Goal: Information Seeking & Learning: Understand process/instructions

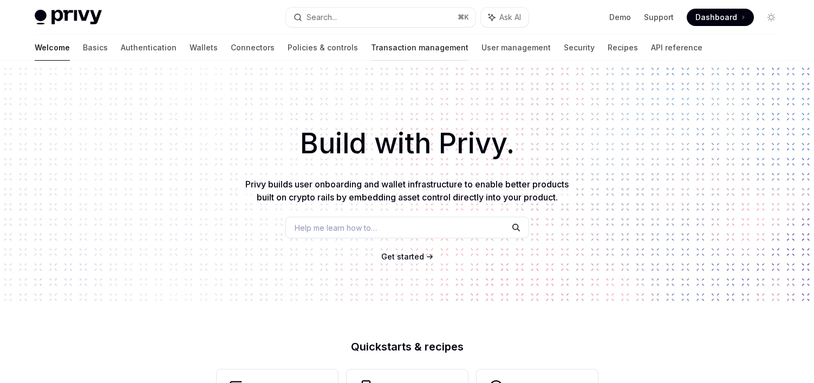
click at [383, 55] on link "Transaction management" at bounding box center [419, 48] width 97 height 26
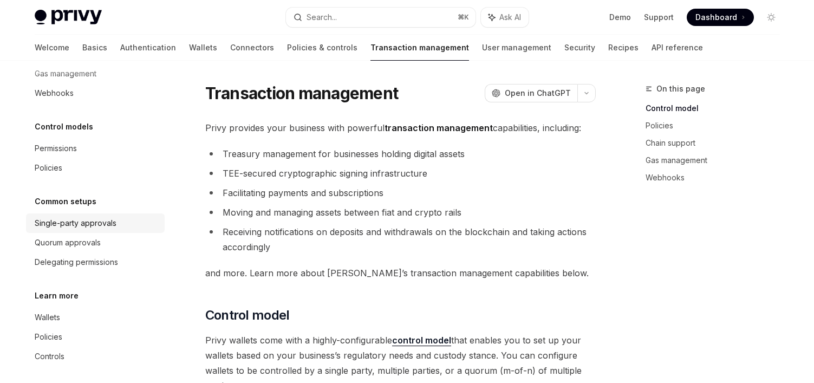
scroll to position [94, 0]
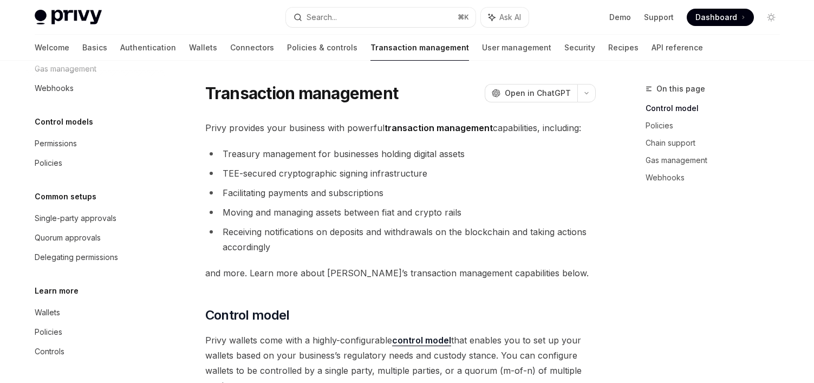
click at [69, 34] on h5 "Common setups" at bounding box center [52, 27] width 34 height 13
click at [84, 216] on div "Single-party approvals" at bounding box center [76, 218] width 82 height 13
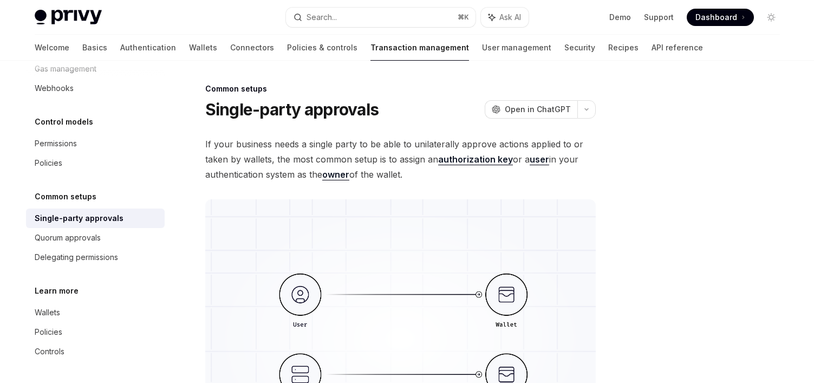
scroll to position [334, 0]
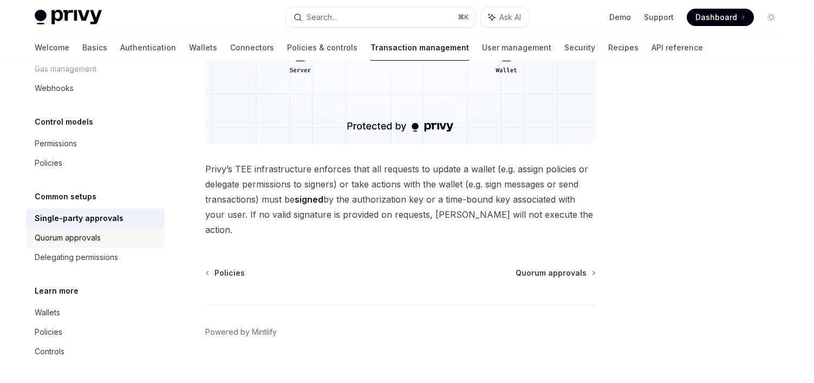
click at [127, 239] on div "Quorum approvals" at bounding box center [96, 237] width 123 height 13
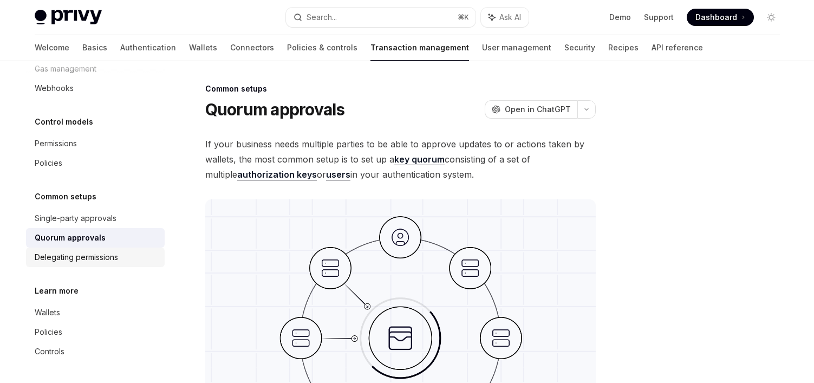
click at [116, 259] on div "Delegating permissions" at bounding box center [76, 257] width 83 height 13
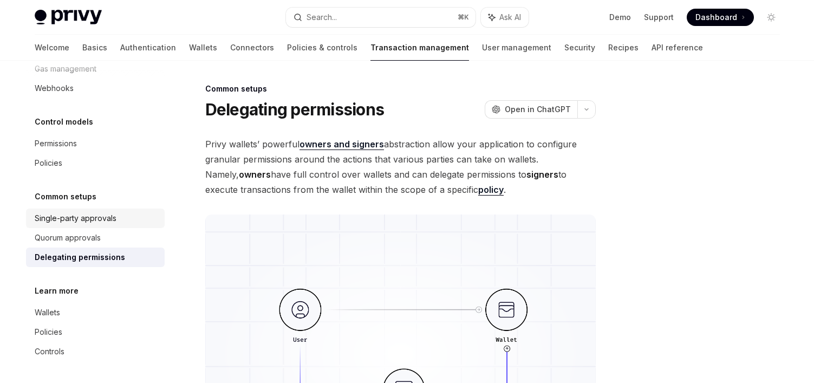
click at [125, 208] on link "Single-party approvals" at bounding box center [95, 217] width 139 height 19
type textarea "*"
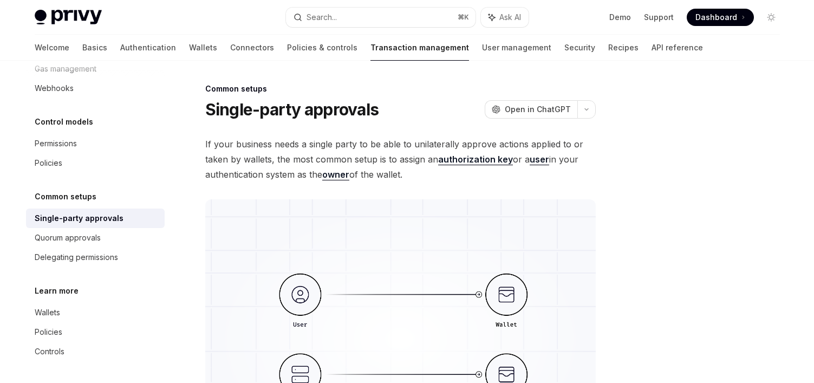
click at [125, 199] on div "Common setups" at bounding box center [95, 196] width 139 height 13
click at [106, 128] on div "Control models Permissions Policies" at bounding box center [95, 143] width 139 height 57
click at [101, 125] on div "Control models" at bounding box center [95, 121] width 139 height 13
click at [69, 34] on h5 "Control models" at bounding box center [52, 27] width 34 height 13
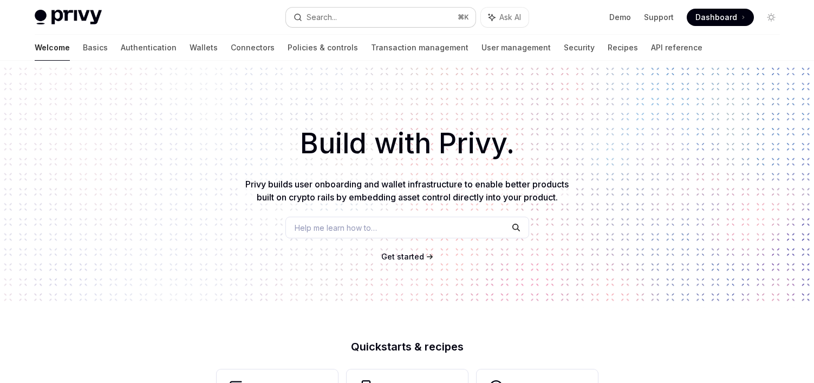
click at [371, 15] on button "Search... ⌘ K" at bounding box center [381, 17] width 190 height 19
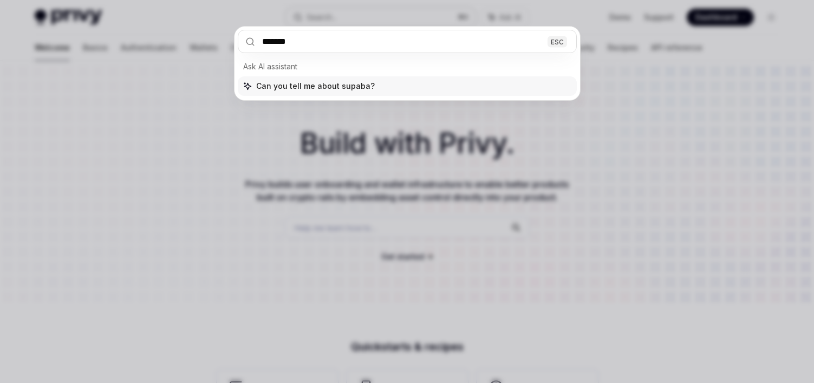
type input "********"
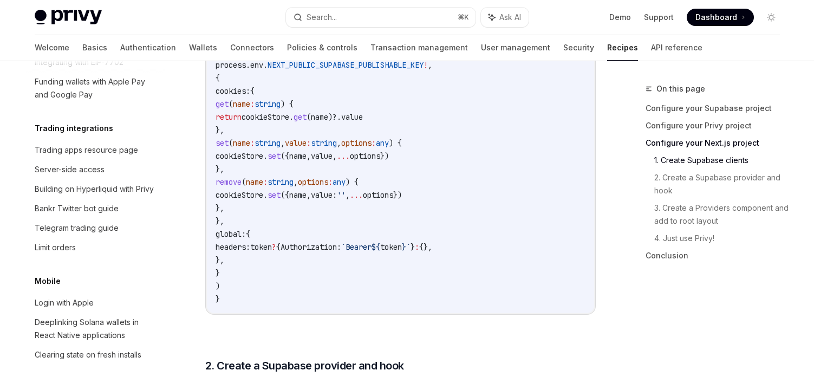
scroll to position [1072, 0]
click at [142, 182] on div "Building on Hyperliquid with Privy" at bounding box center [94, 188] width 119 height 13
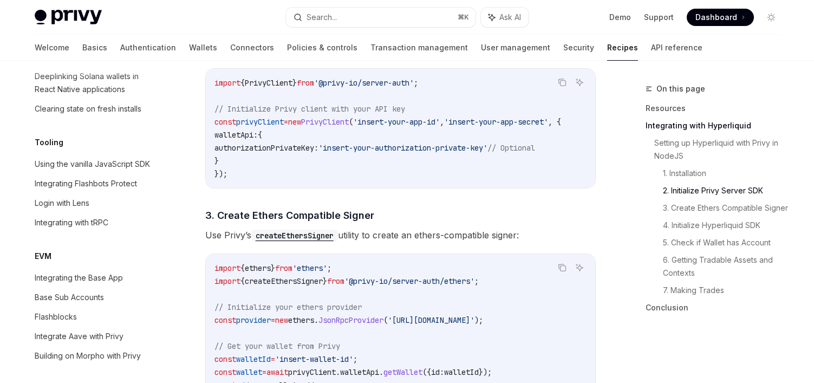
scroll to position [624, 0]
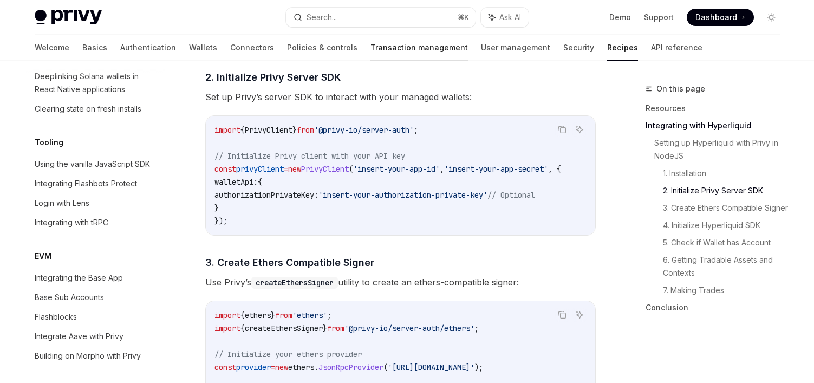
click at [384, 53] on link "Transaction management" at bounding box center [418, 48] width 97 height 26
type textarea "*"
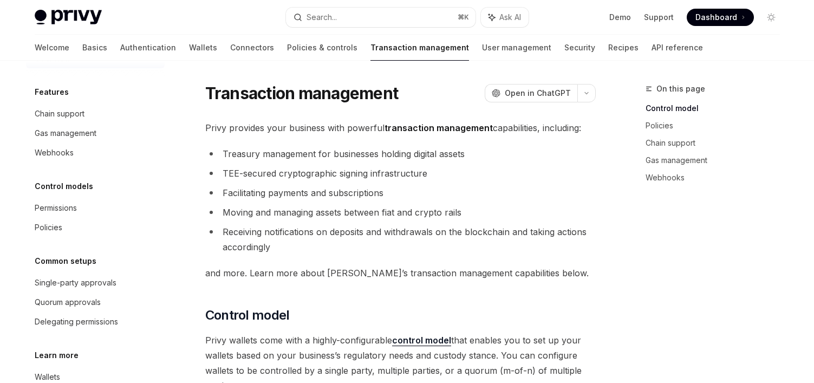
scroll to position [31, 0]
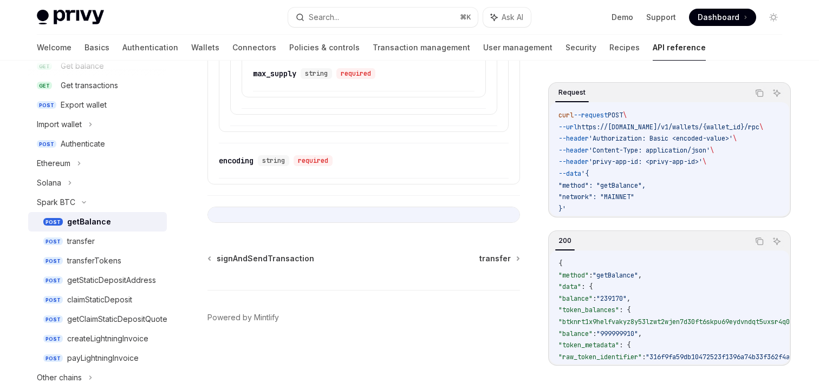
scroll to position [1249, 0]
